Goal: Information Seeking & Learning: Compare options

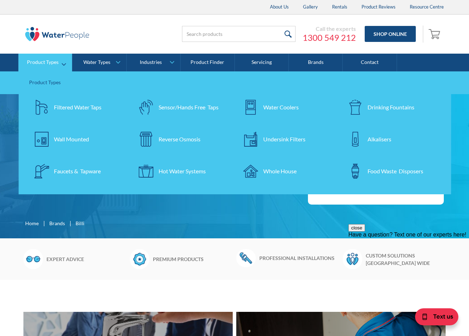
click at [64, 62] on link "Product Types" at bounding box center [45, 63] width 54 height 18
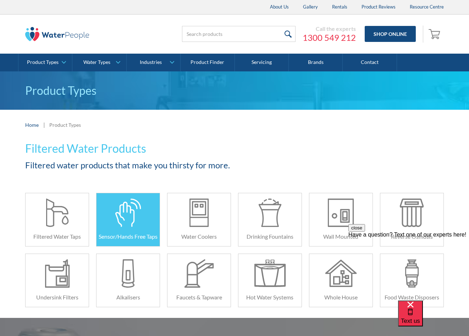
click at [123, 212] on div at bounding box center [129, 212] width 32 height 28
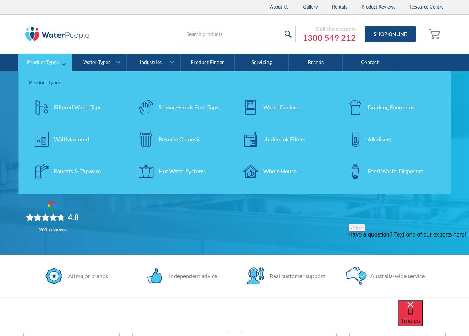
click at [66, 104] on div "Filtered Water Taps" at bounding box center [78, 107] width 48 height 9
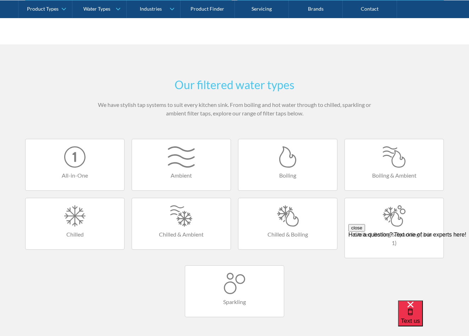
click at [69, 160] on div at bounding box center [75, 156] width 85 height 21
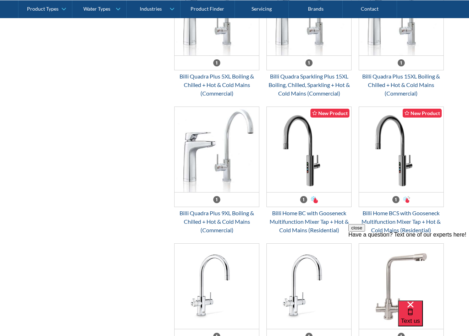
scroll to position [391, 0]
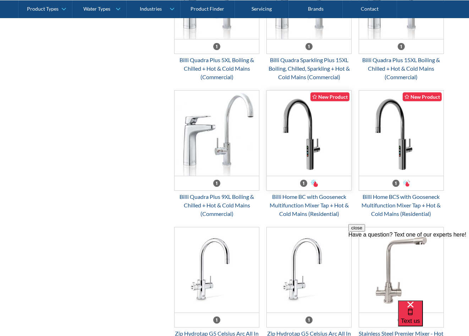
click at [319, 123] on img "Email Form 3" at bounding box center [309, 133] width 85 height 85
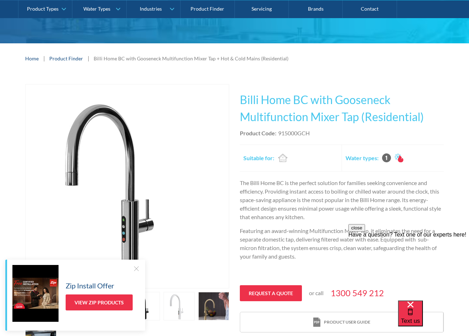
scroll to position [107, 0]
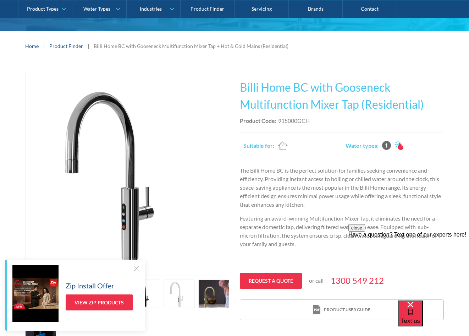
click at [138, 269] on div at bounding box center [136, 268] width 7 height 7
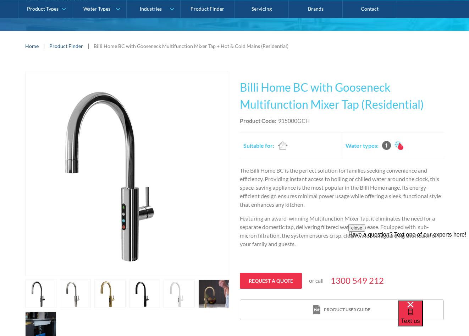
click at [56, 292] on link "open lightbox" at bounding box center [40, 293] width 31 height 28
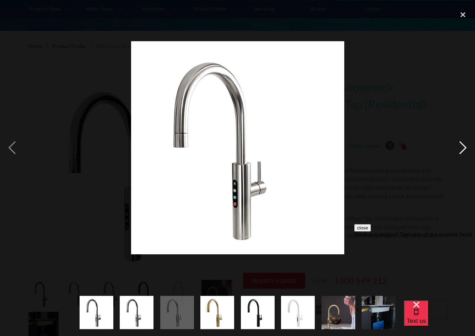
click at [460, 149] on div "next image" at bounding box center [463, 148] width 24 height 282
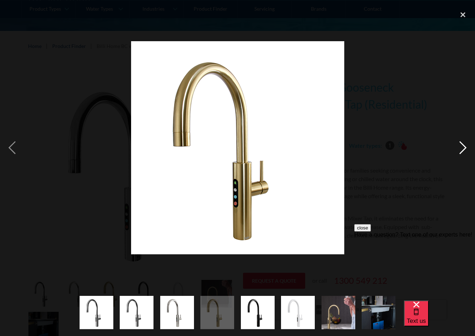
click at [462, 147] on div "next image" at bounding box center [463, 148] width 24 height 282
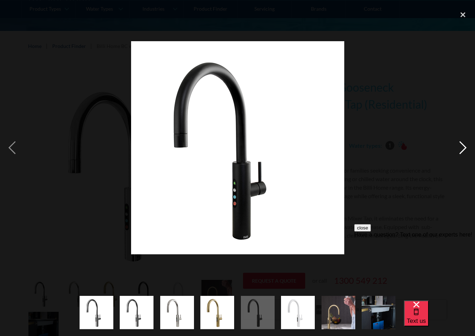
click at [462, 147] on div "next image" at bounding box center [463, 148] width 24 height 282
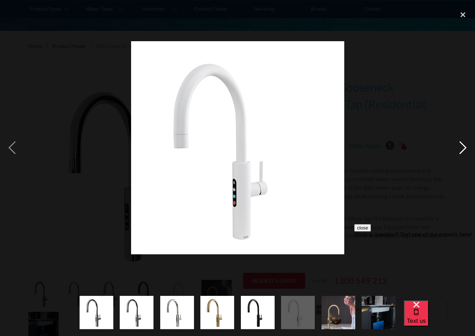
click at [462, 147] on div "next image" at bounding box center [463, 148] width 24 height 282
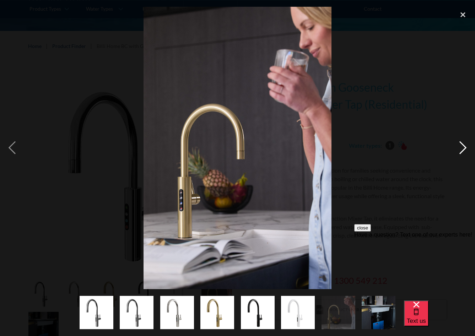
click at [463, 148] on div "next image" at bounding box center [463, 148] width 24 height 282
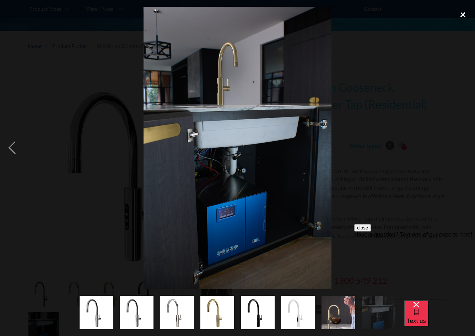
click at [465, 14] on div "close lightbox" at bounding box center [463, 15] width 24 height 16
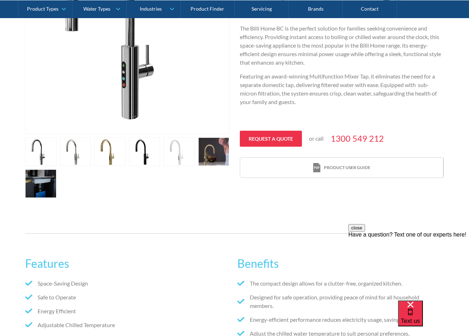
scroll to position [71, 0]
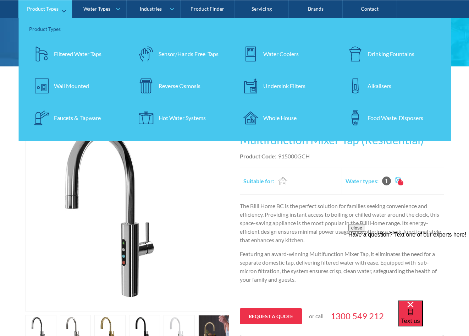
click at [148, 53] on img at bounding box center [146, 53] width 15 height 15
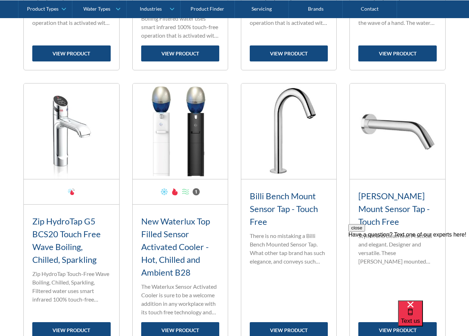
scroll to position [1101, 0]
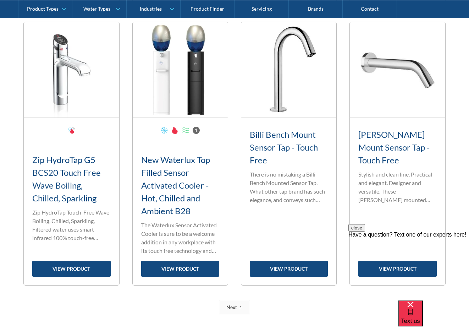
click at [236, 311] on div "Next" at bounding box center [232, 306] width 11 height 7
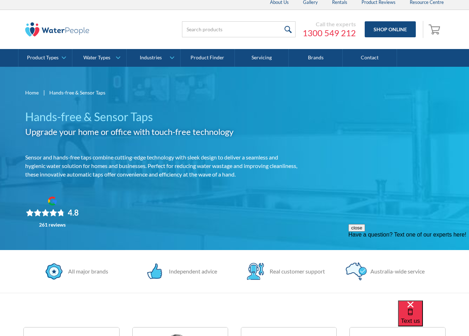
scroll to position [0, 0]
